Goal: Task Accomplishment & Management: Manage account settings

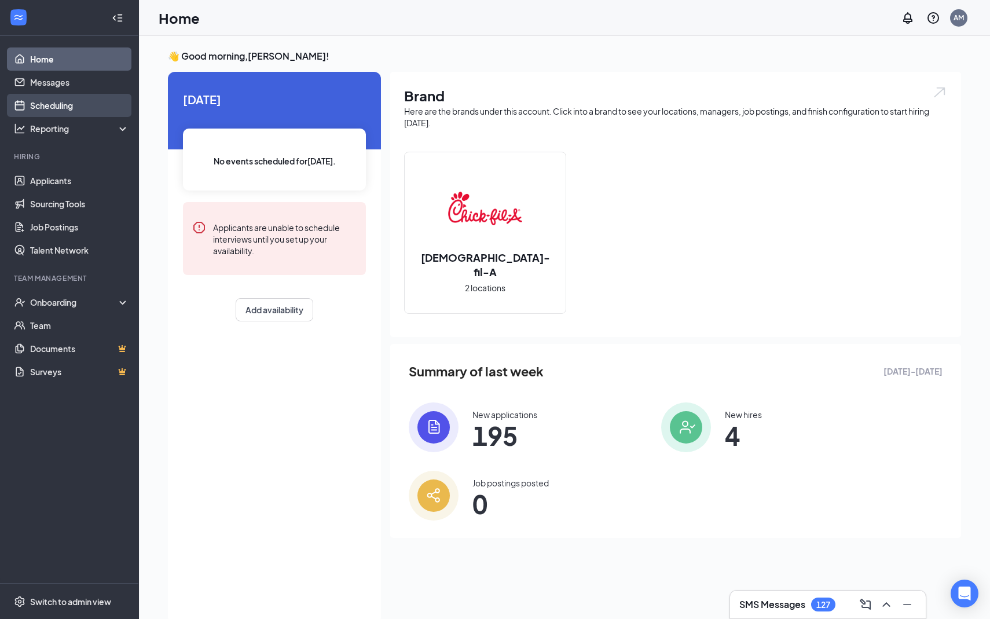
click at [58, 107] on link "Scheduling" at bounding box center [79, 105] width 99 height 23
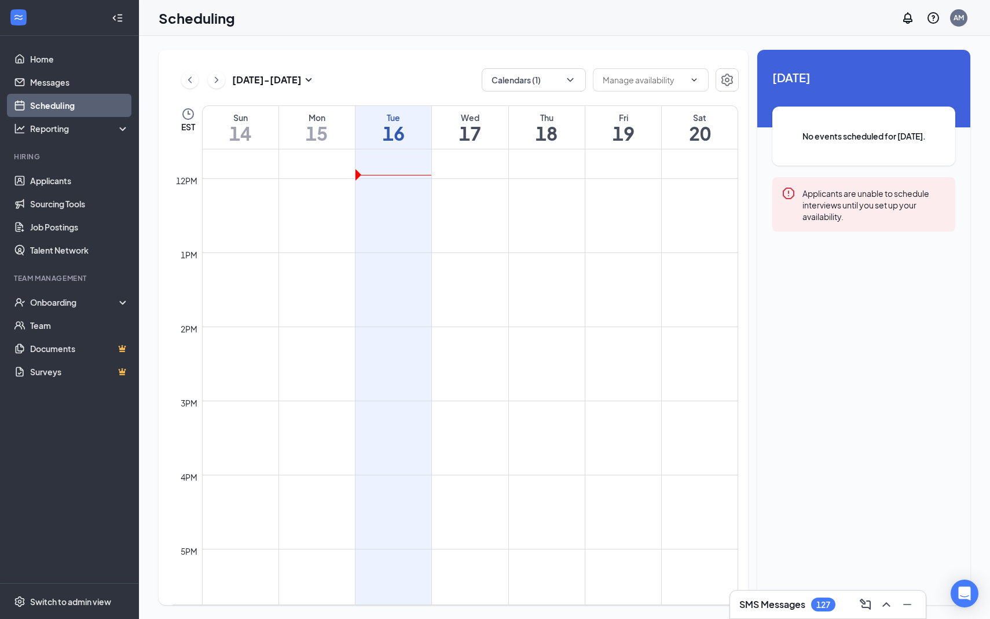
scroll to position [863, 0]
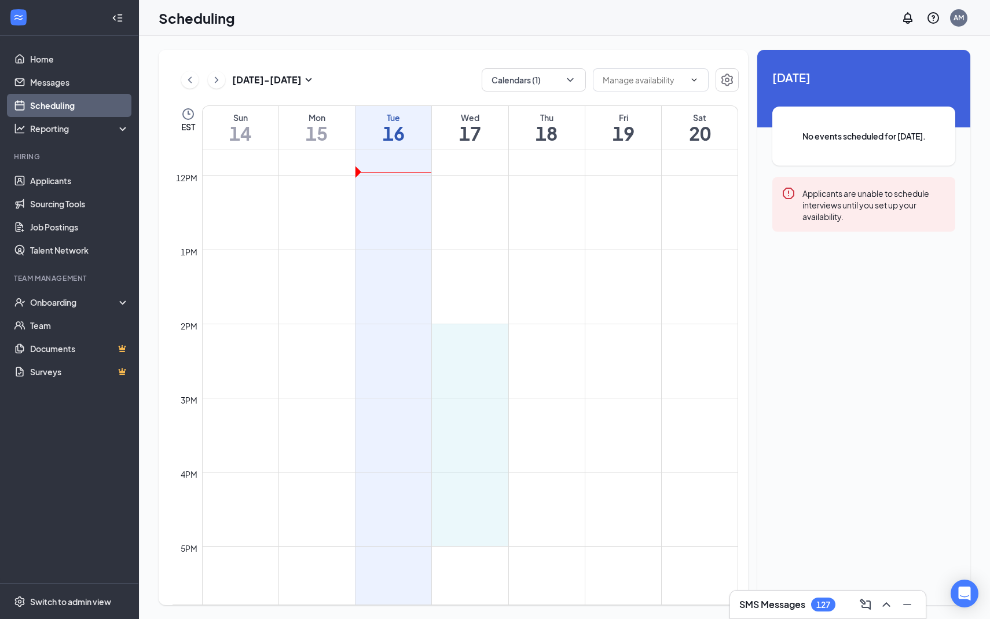
drag, startPoint x: 472, startPoint y: 328, endPoint x: 476, endPoint y: 532, distance: 204.4
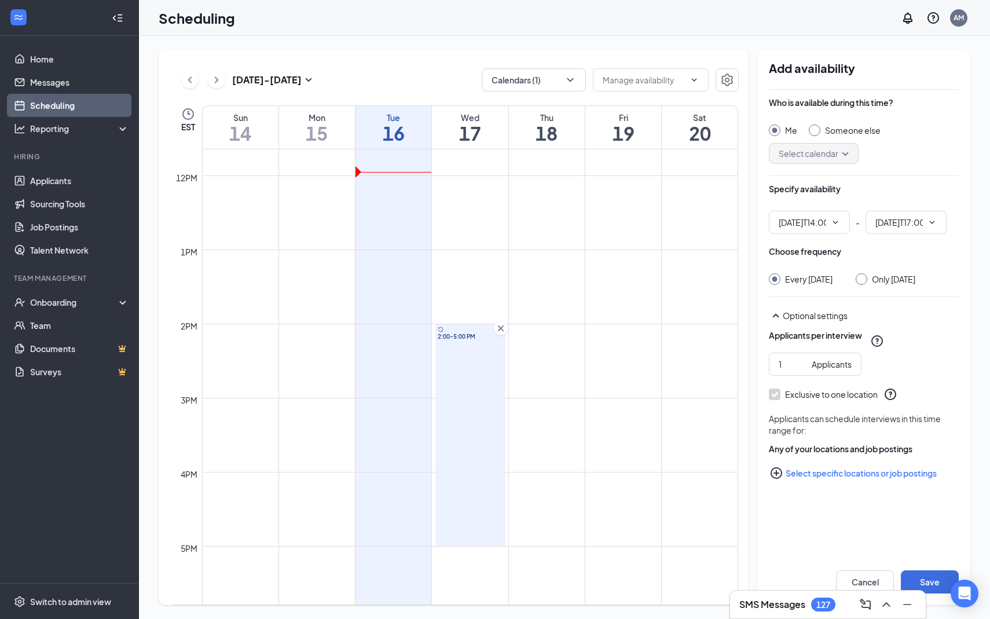
type input "02:00 PM"
type input "05:00 PM"
click at [864, 277] on input "Only [DATE]" at bounding box center [860, 277] width 8 height 8
radio input "true"
radio input "false"
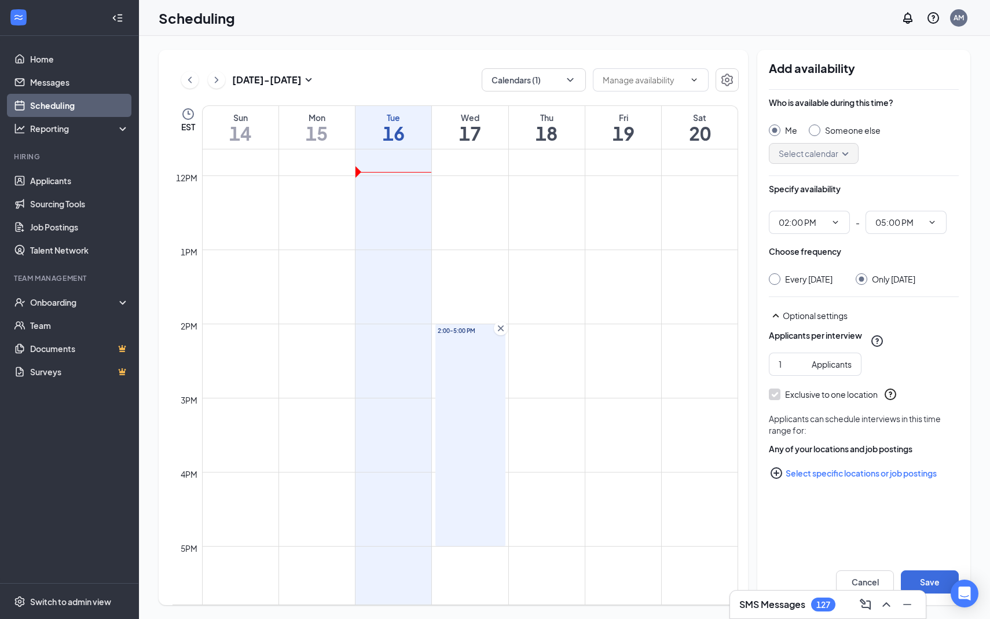
click at [840, 484] on button "Select specific locations or job postings" at bounding box center [864, 472] width 190 height 23
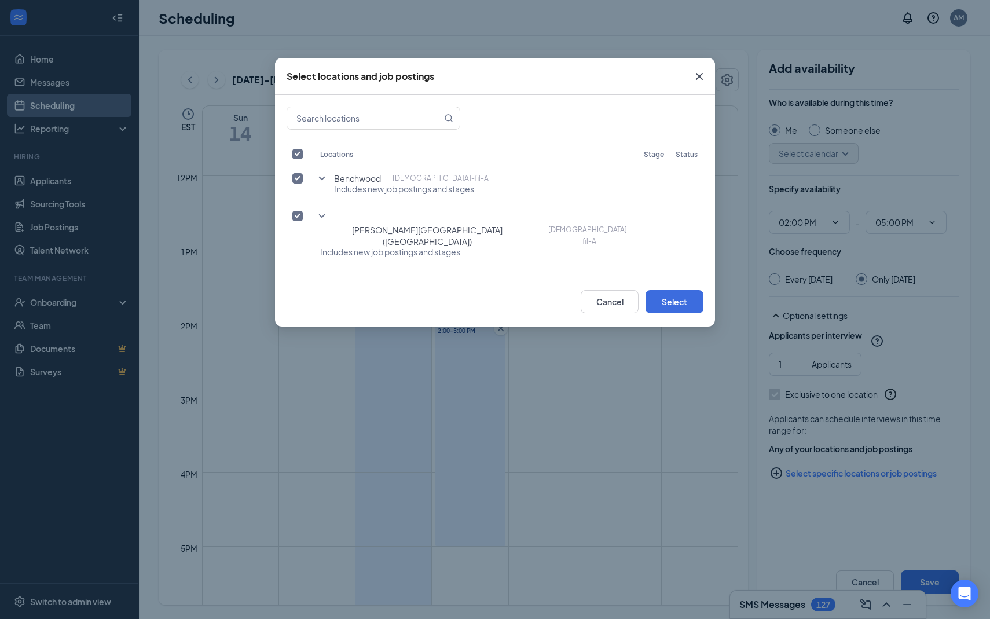
click at [298, 153] on input "checkbox" at bounding box center [297, 154] width 10 height 10
checkbox input "false"
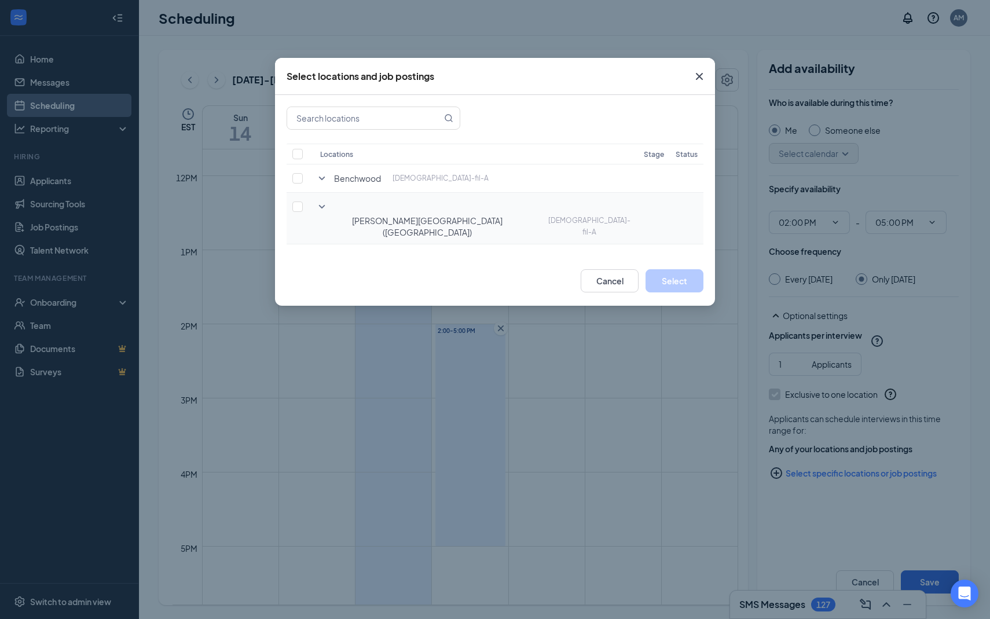
click at [328, 208] on icon "SmallChevronDown" at bounding box center [322, 207] width 14 height 14
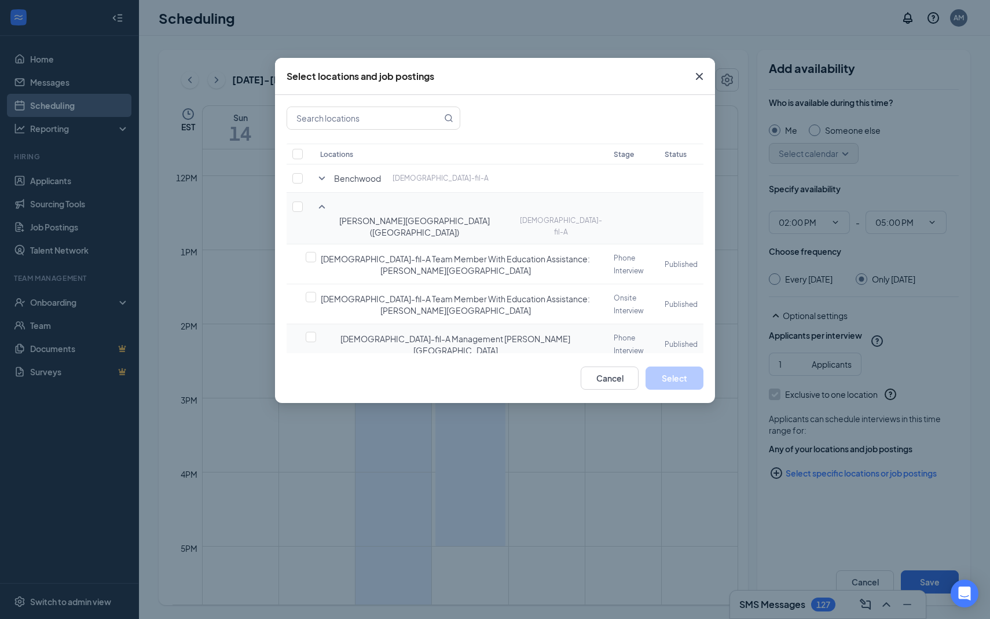
scroll to position [32, 0]
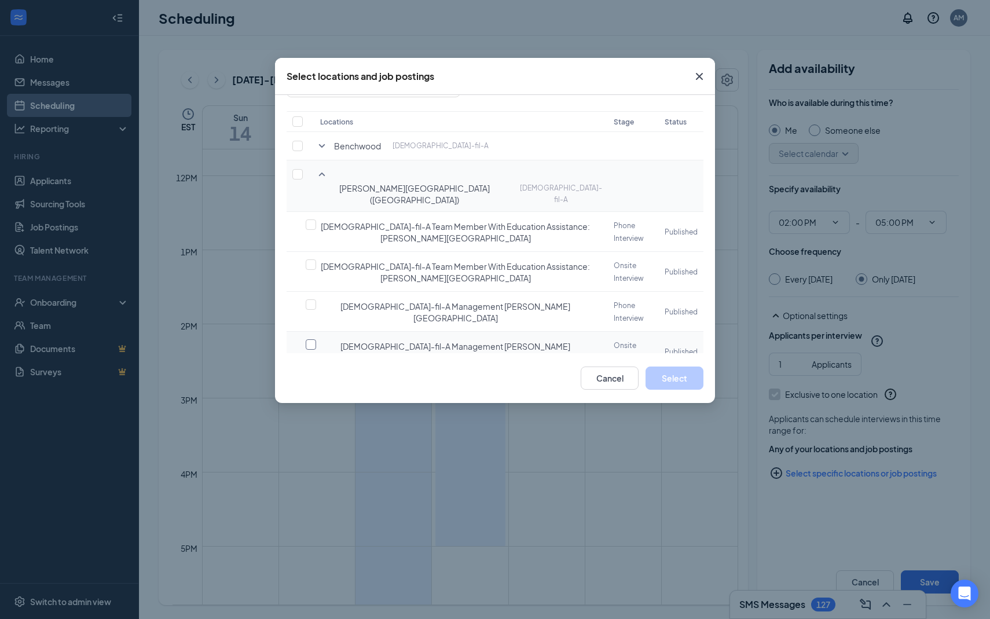
click at [307, 339] on input "checkbox" at bounding box center [311, 344] width 10 height 10
checkbox input "false"
checkbox input "true"
click at [687, 379] on button "Select" at bounding box center [674, 377] width 58 height 23
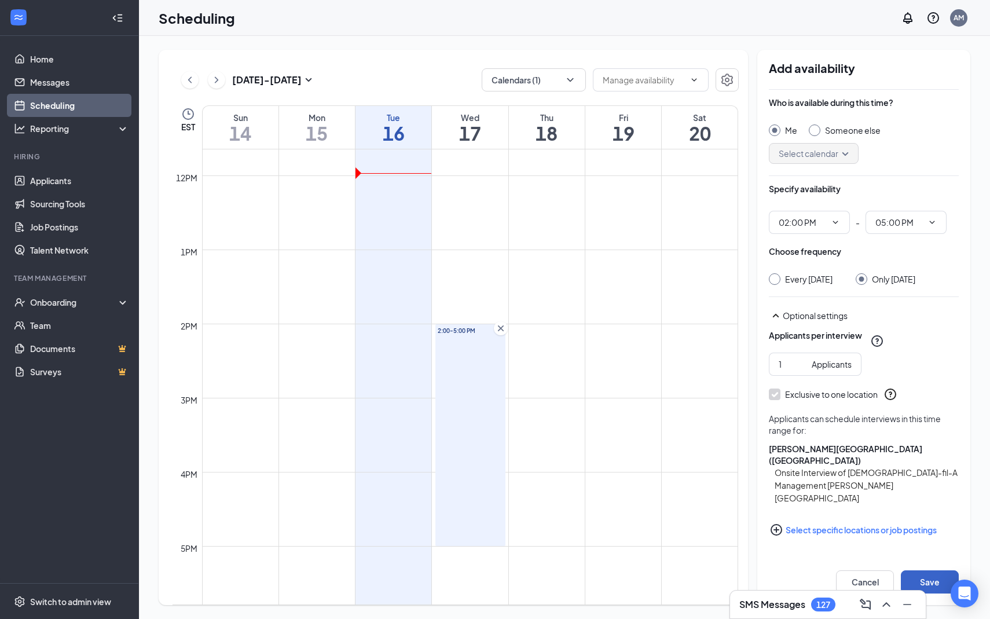
click at [937, 577] on button "Save" at bounding box center [930, 581] width 58 height 23
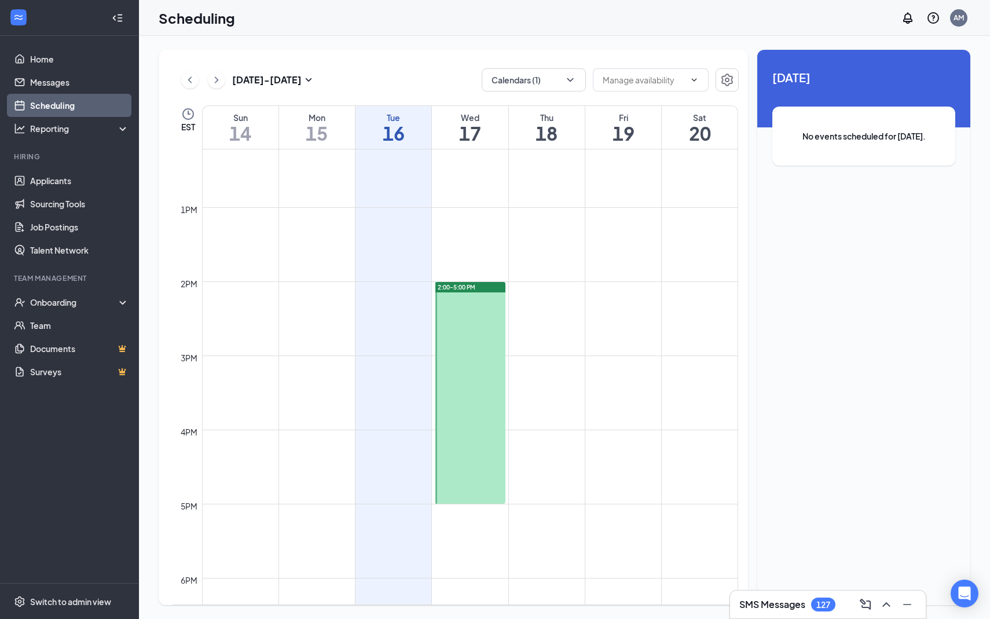
scroll to position [910, 0]
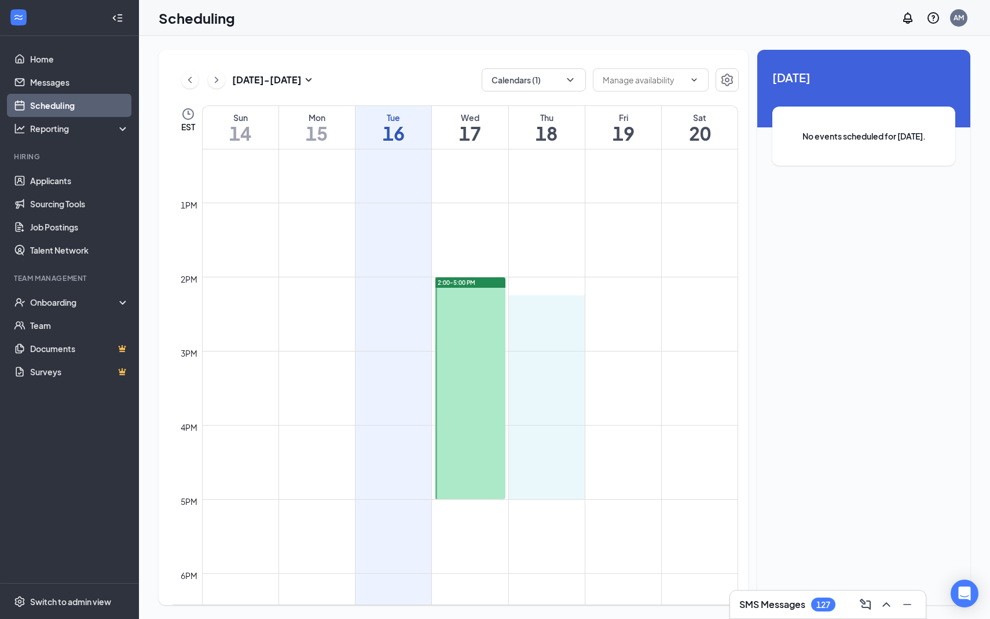
drag, startPoint x: 556, startPoint y: 299, endPoint x: 557, endPoint y: 486, distance: 187.5
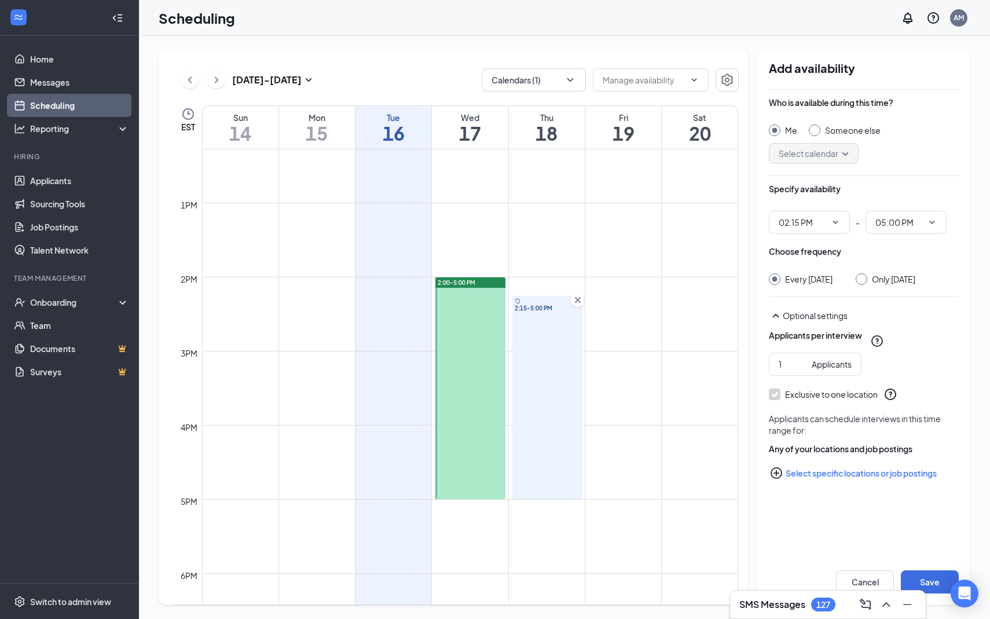
click at [864, 280] on input "Only [DATE]" at bounding box center [860, 277] width 8 height 8
radio input "true"
radio input "false"
click at [873, 482] on button "Select specific locations or job postings" at bounding box center [864, 472] width 190 height 23
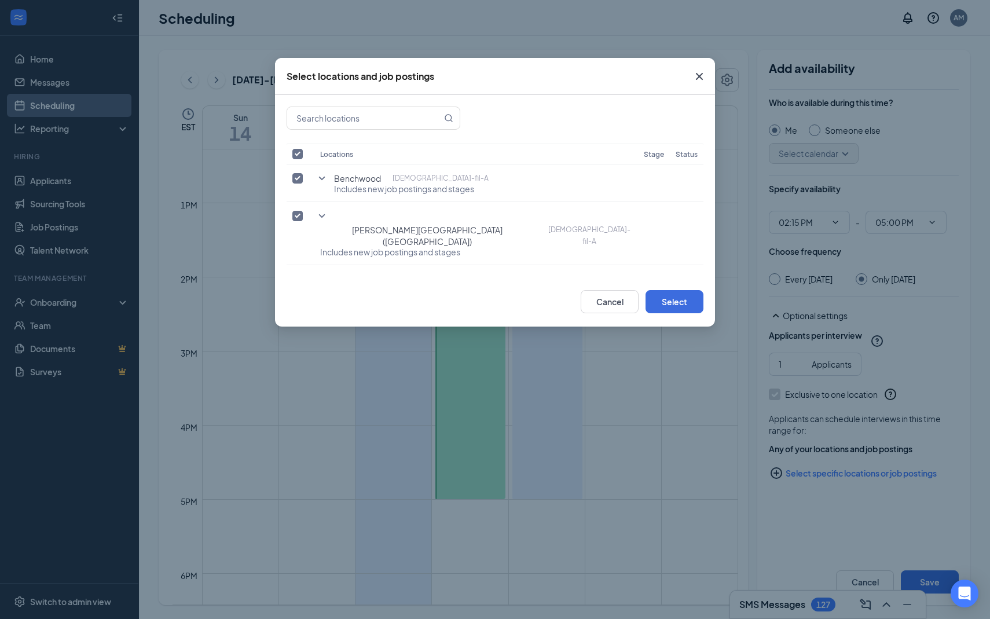
click at [300, 152] on input "checkbox" at bounding box center [297, 154] width 10 height 10
checkbox input "false"
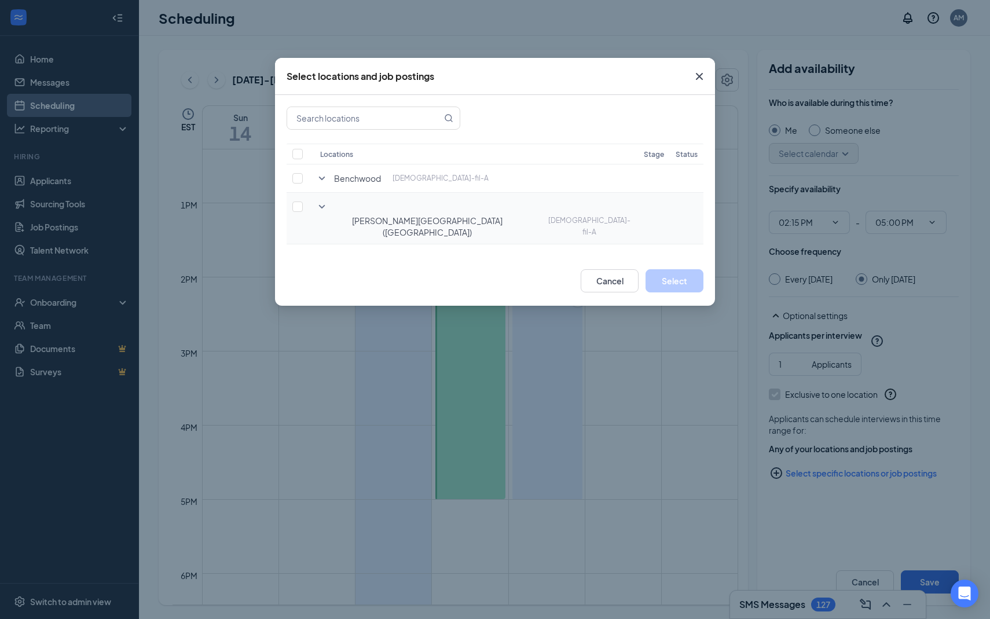
click at [324, 208] on icon "SmallChevronDown" at bounding box center [322, 207] width 14 height 14
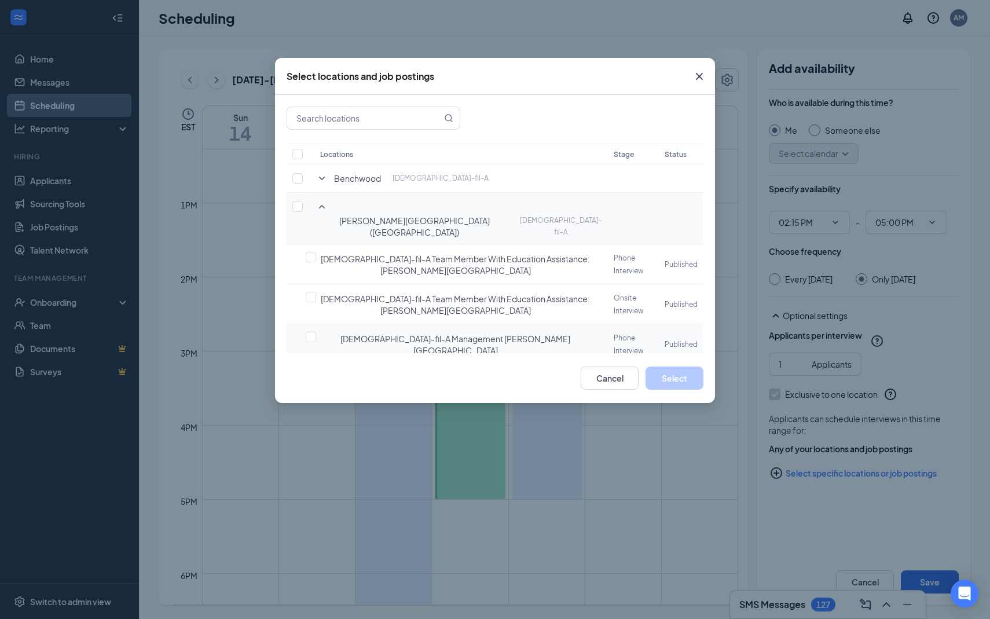
scroll to position [32, 0]
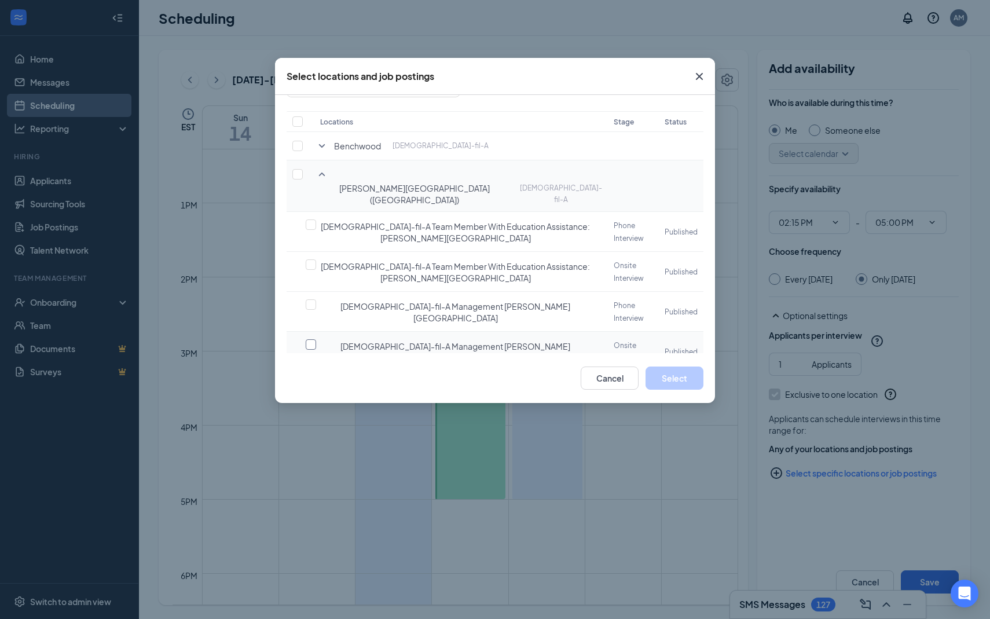
click at [313, 339] on input "checkbox" at bounding box center [311, 344] width 10 height 10
checkbox input "false"
checkbox input "true"
click at [671, 382] on button "Select" at bounding box center [674, 377] width 58 height 23
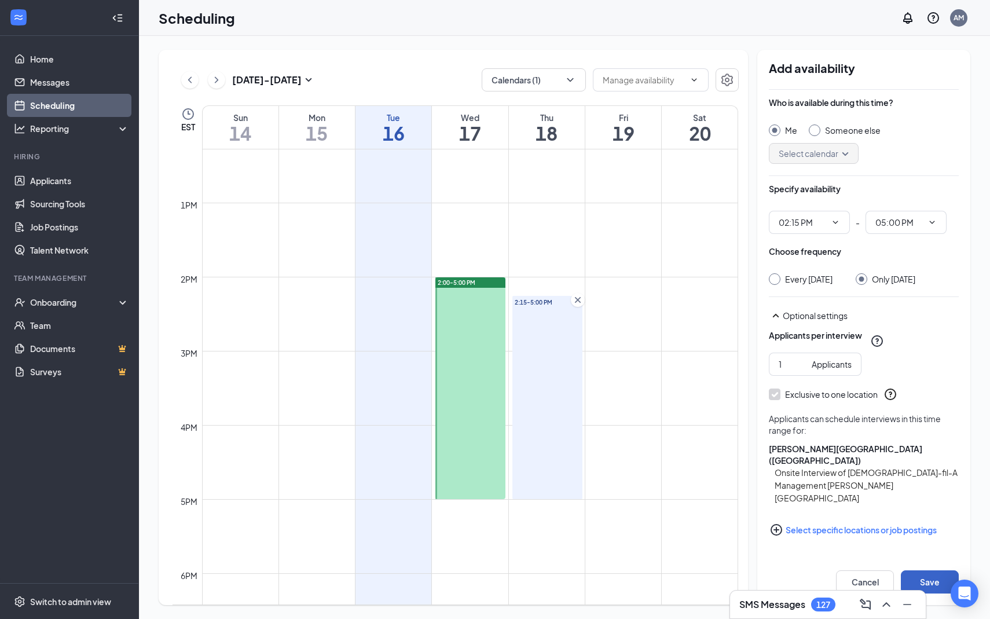
click at [937, 574] on button "Save" at bounding box center [930, 581] width 58 height 23
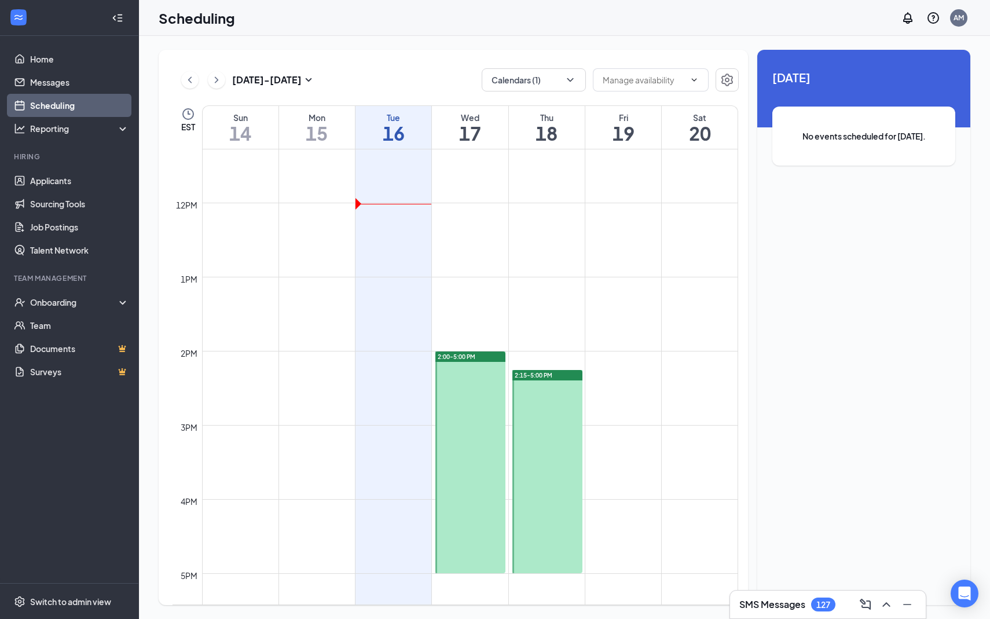
scroll to position [844, 0]
